Goal: Task Accomplishment & Management: Use online tool/utility

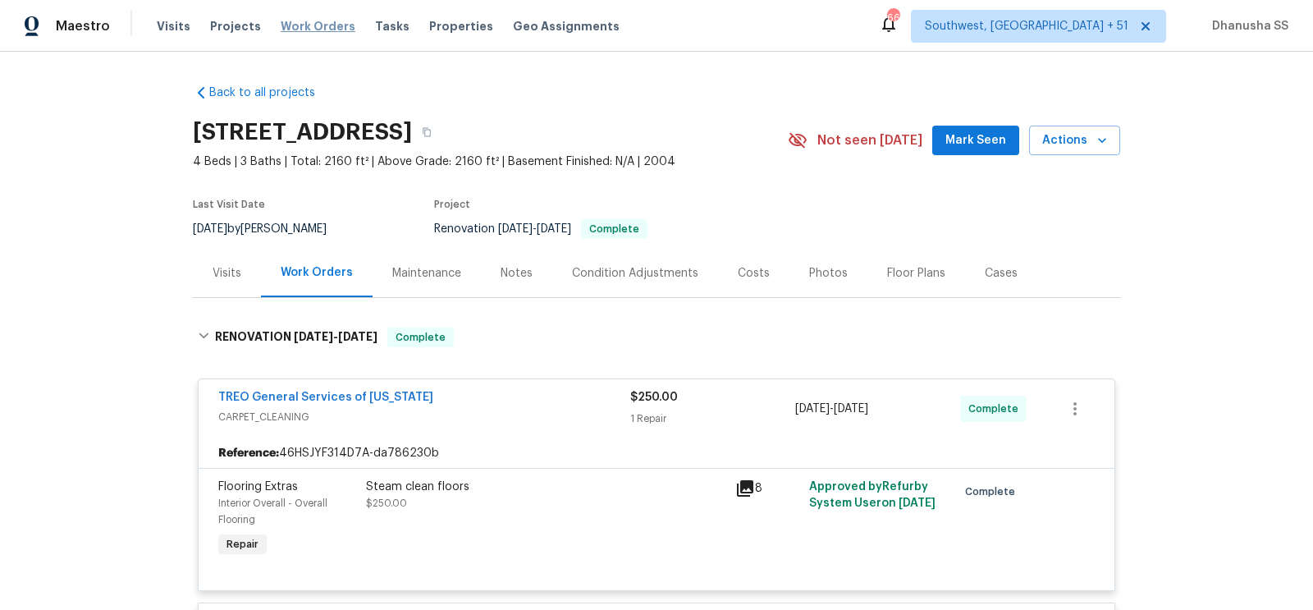
click at [315, 33] on span "Work Orders" at bounding box center [318, 26] width 75 height 16
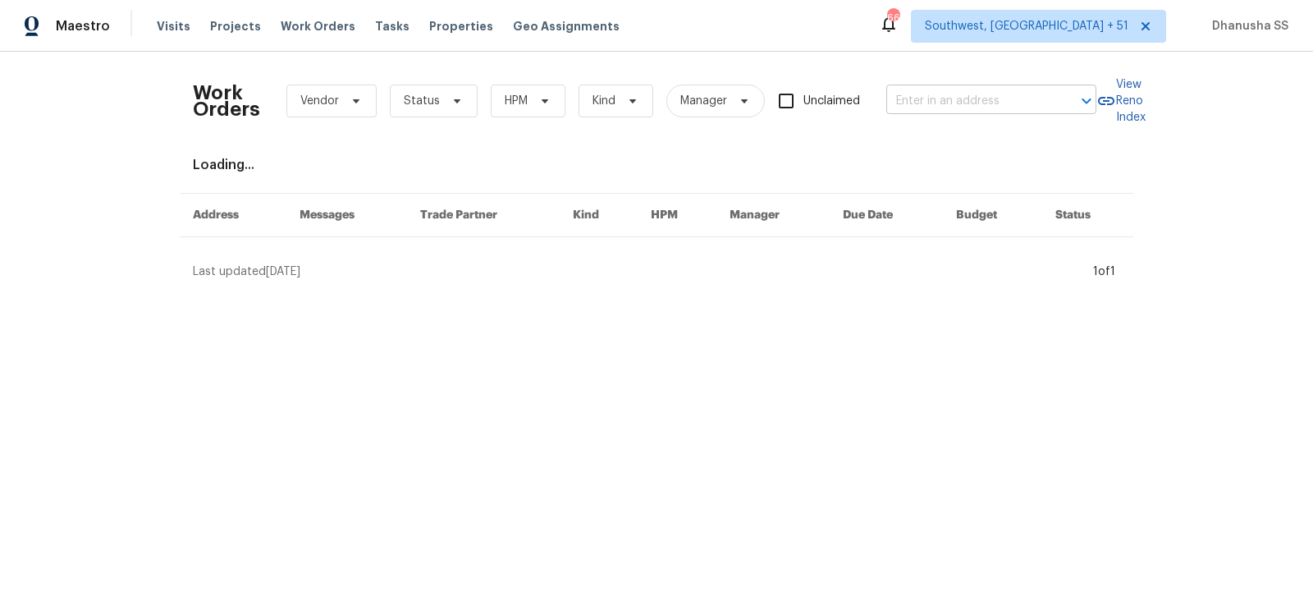
click at [1009, 102] on input "text" at bounding box center [968, 101] width 164 height 25
paste input "[STREET_ADDRESS]"
type input "[STREET_ADDRESS]"
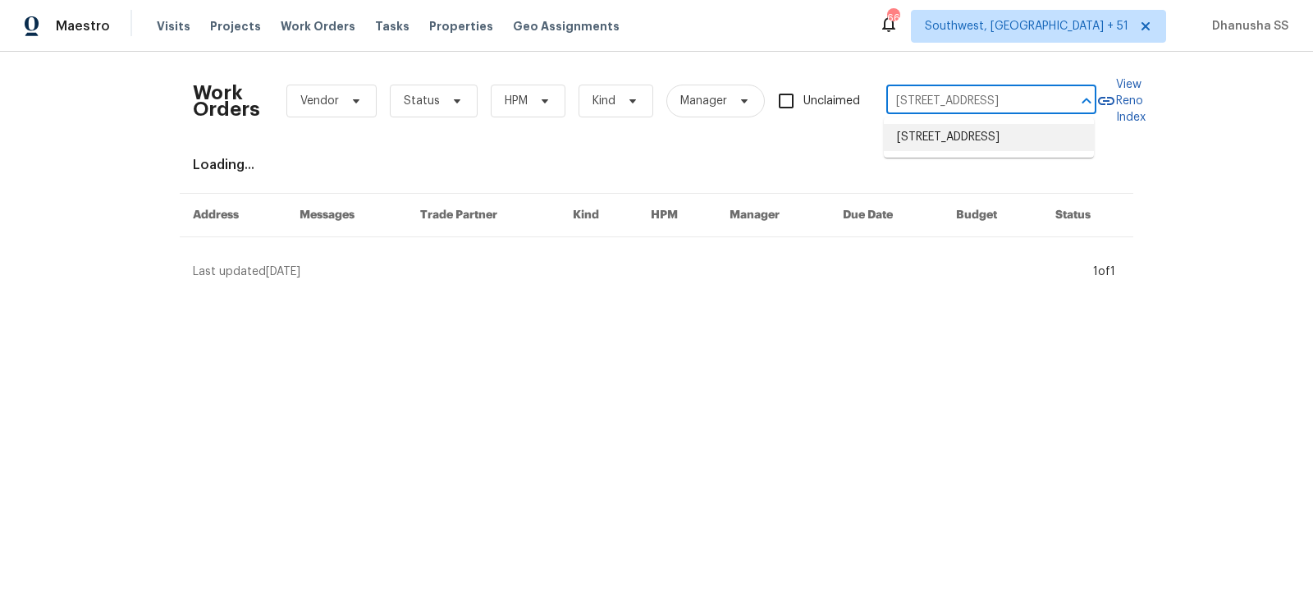
click at [977, 138] on li "[STREET_ADDRESS]" at bounding box center [989, 137] width 210 height 27
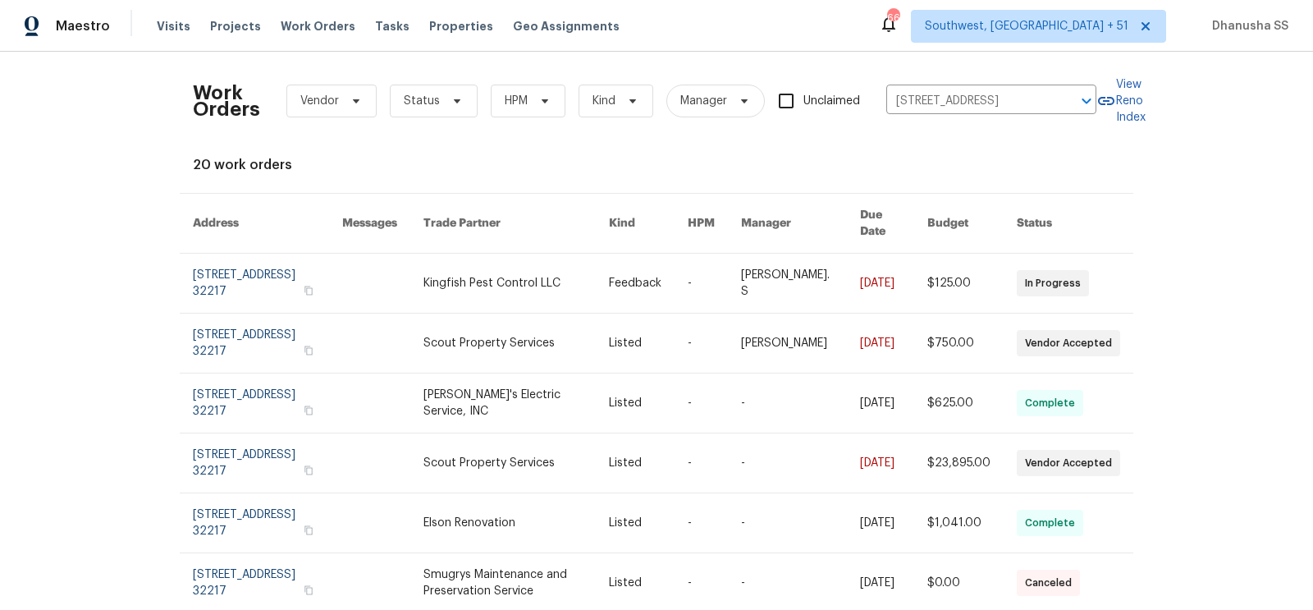
click at [764, 269] on link at bounding box center [800, 283] width 119 height 59
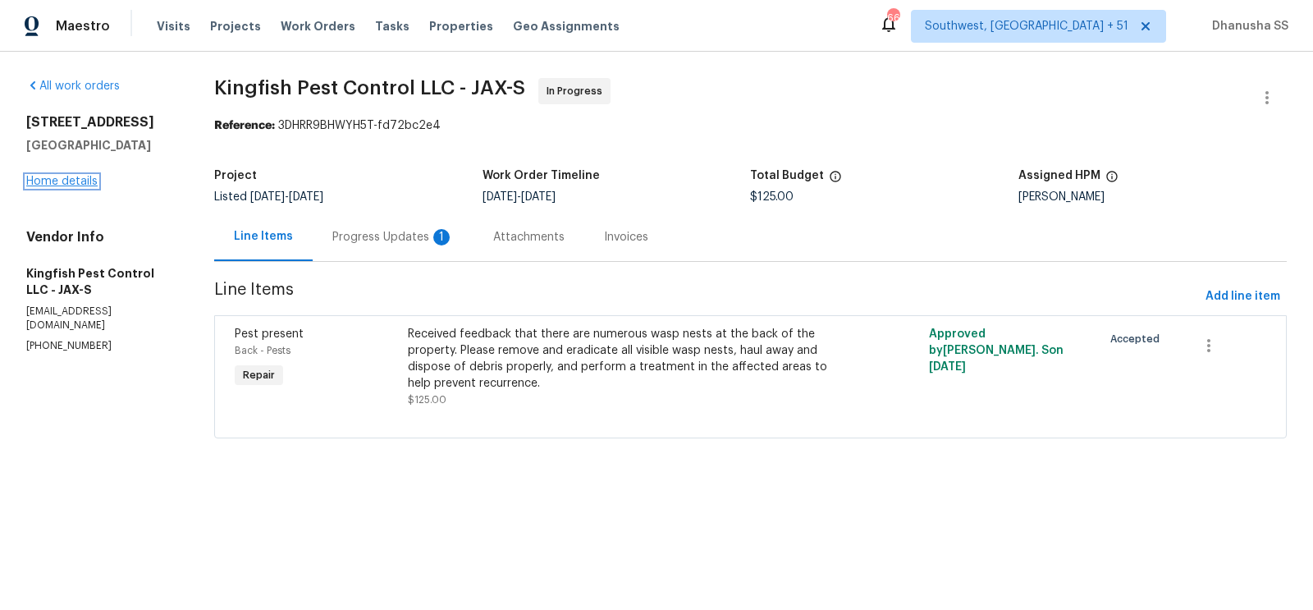
click at [69, 184] on link "Home details" at bounding box center [61, 181] width 71 height 11
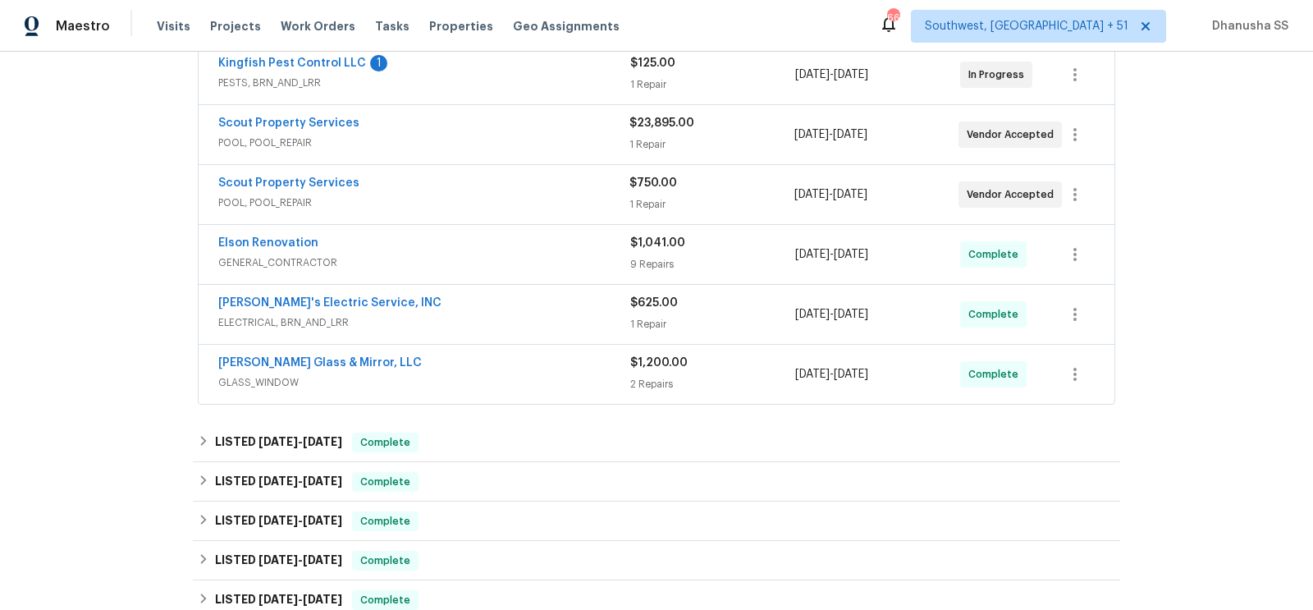
scroll to position [332, 0]
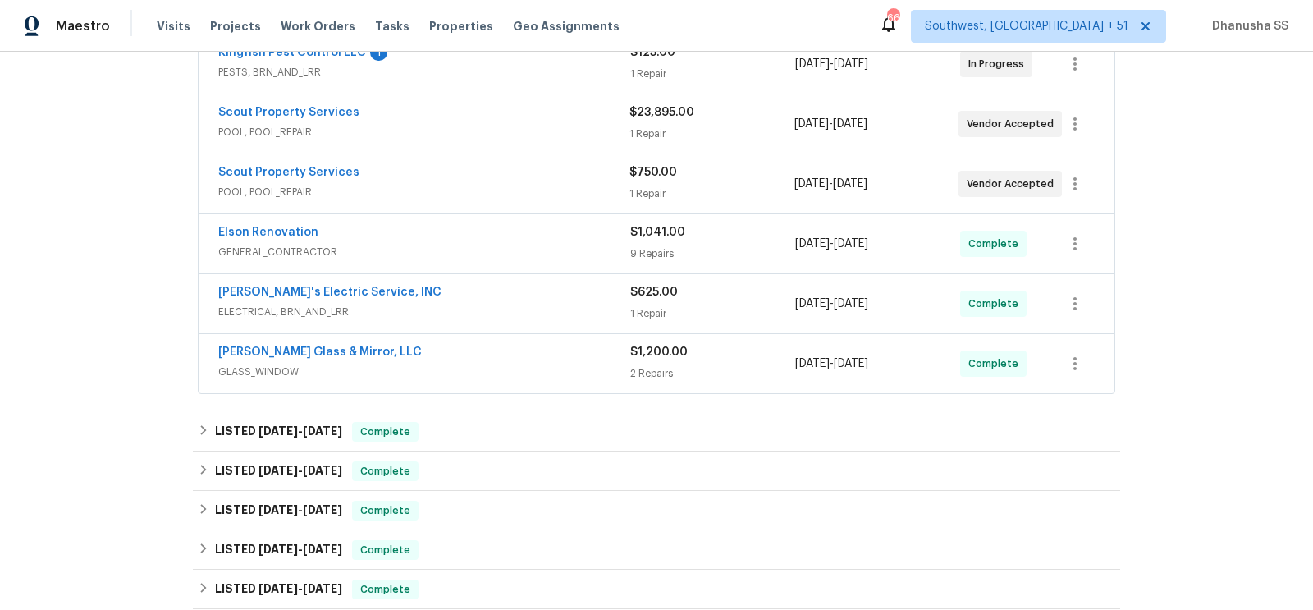
click at [515, 364] on span "GLASS_WINDOW" at bounding box center [424, 372] width 412 height 16
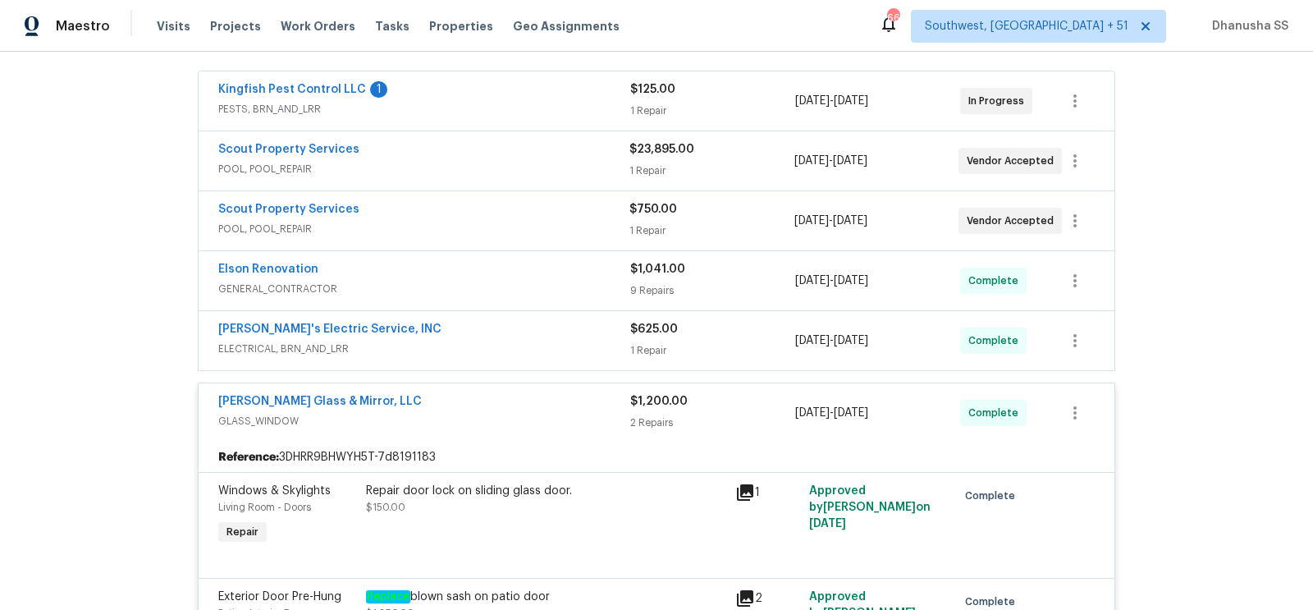
scroll to position [0, 0]
